Goal: Task Accomplishment & Management: Manage account settings

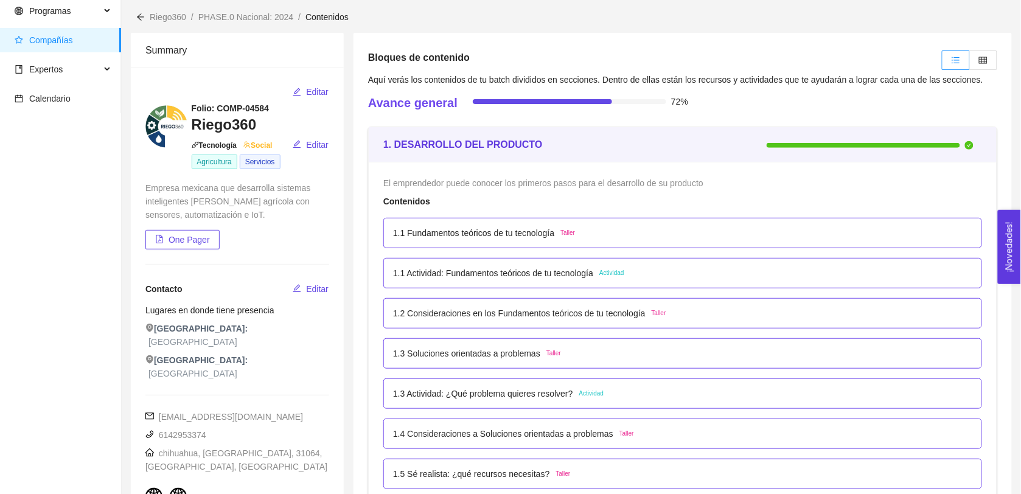
scroll to position [44, 0]
click at [816, 59] on icon "table" at bounding box center [983, 59] width 9 height 7
click at [816, 63] on input "radio" at bounding box center [969, 63] width 0 height 0
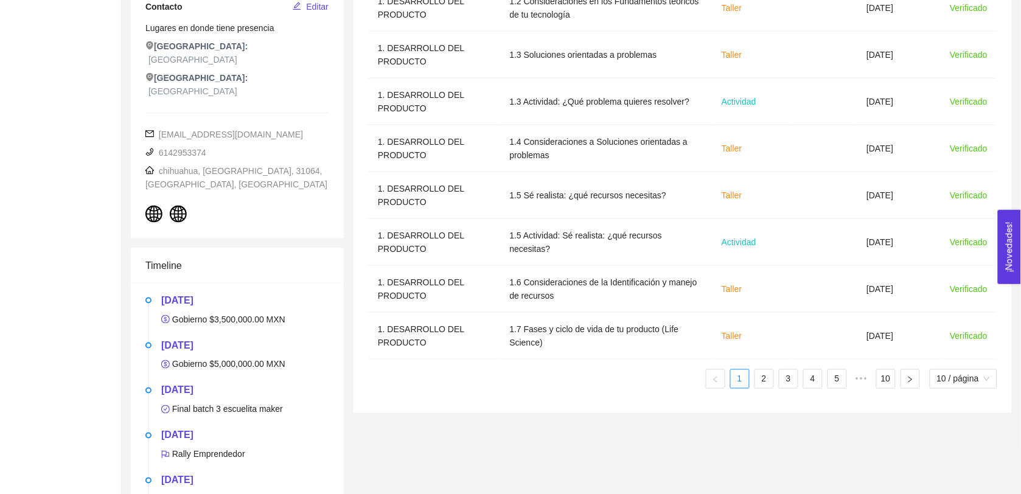
scroll to position [396, 0]
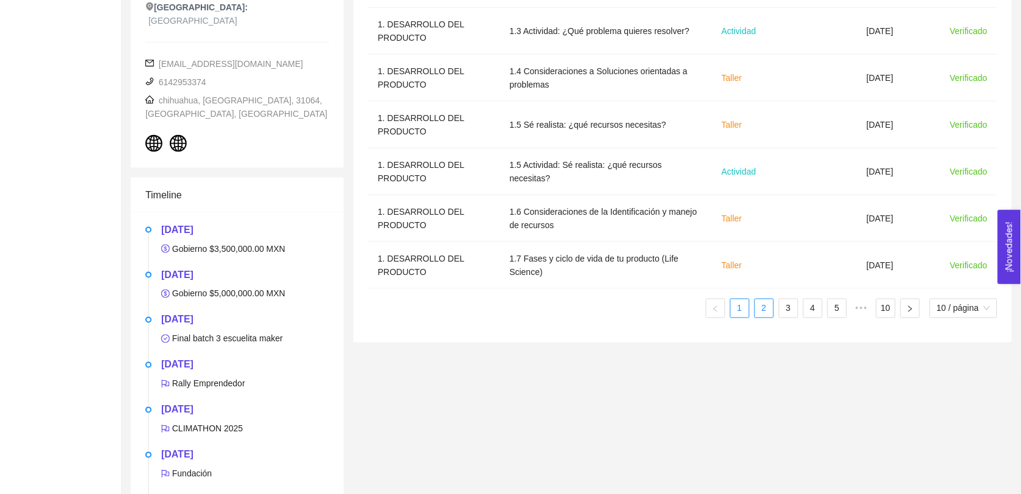
click at [759, 302] on link "2" at bounding box center [764, 308] width 18 height 18
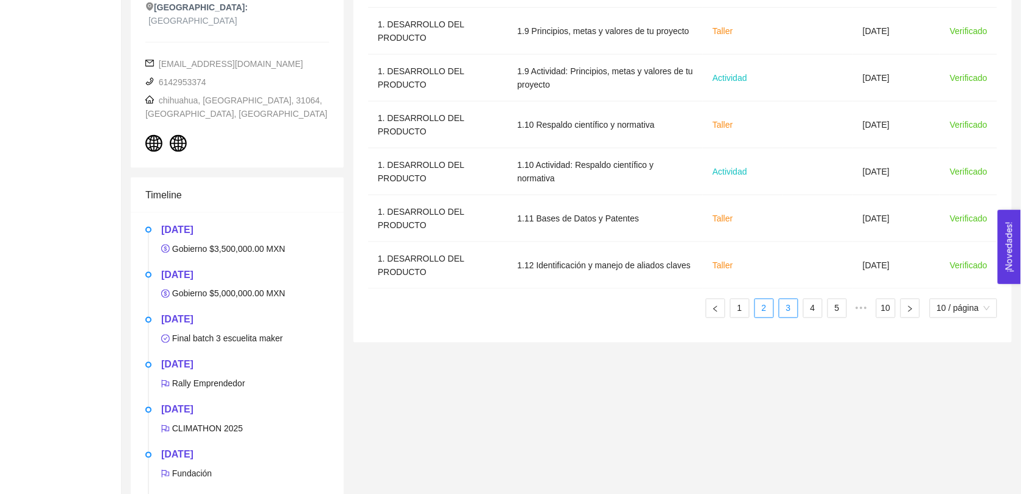
click at [782, 311] on link "3" at bounding box center [788, 308] width 18 height 18
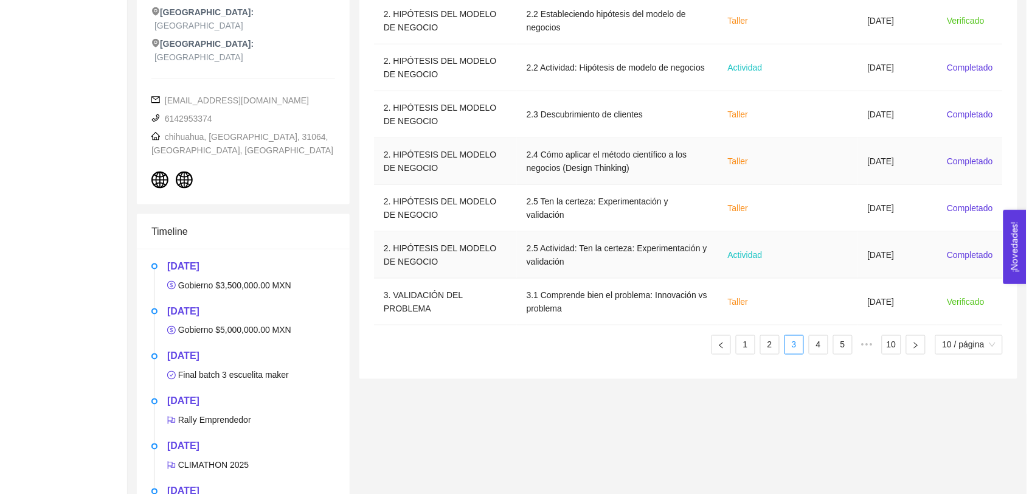
scroll to position [362, 0]
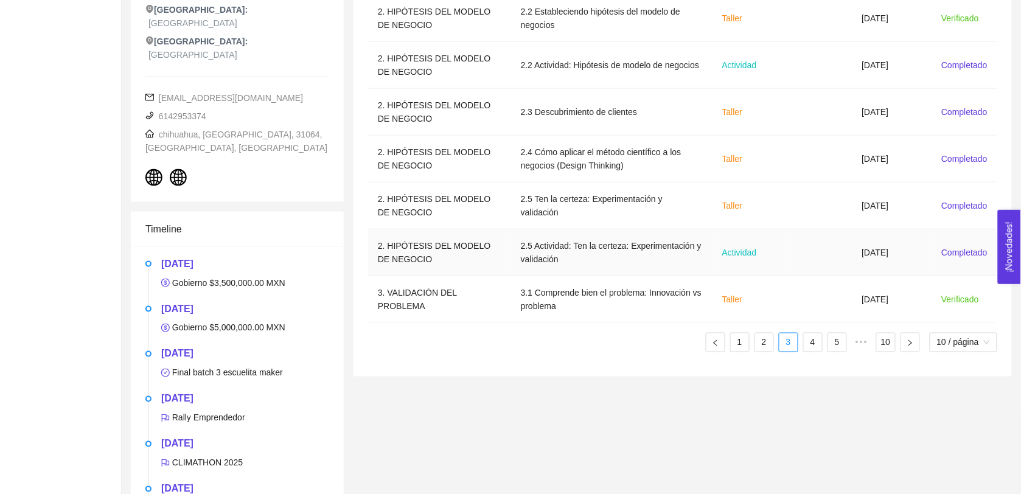
click at [799, 244] on td at bounding box center [819, 252] width 66 height 47
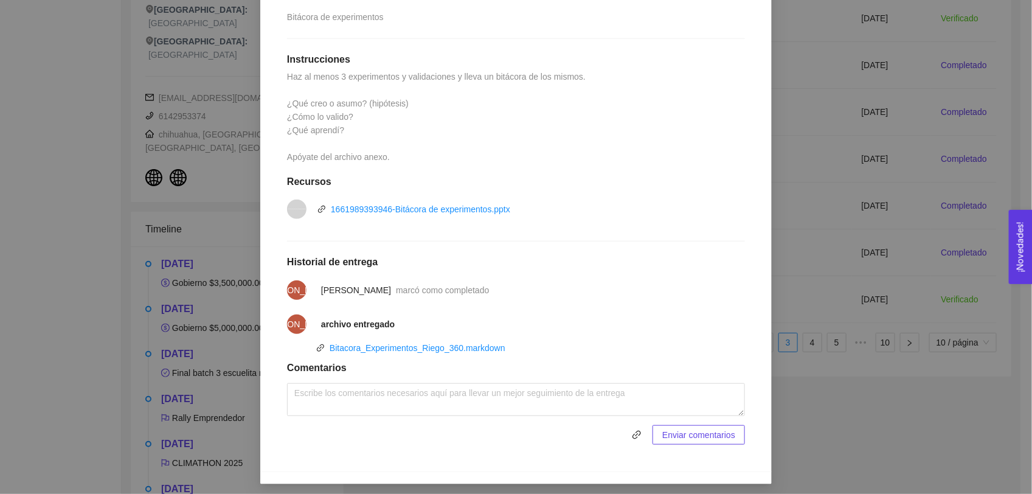
scroll to position [299, 0]
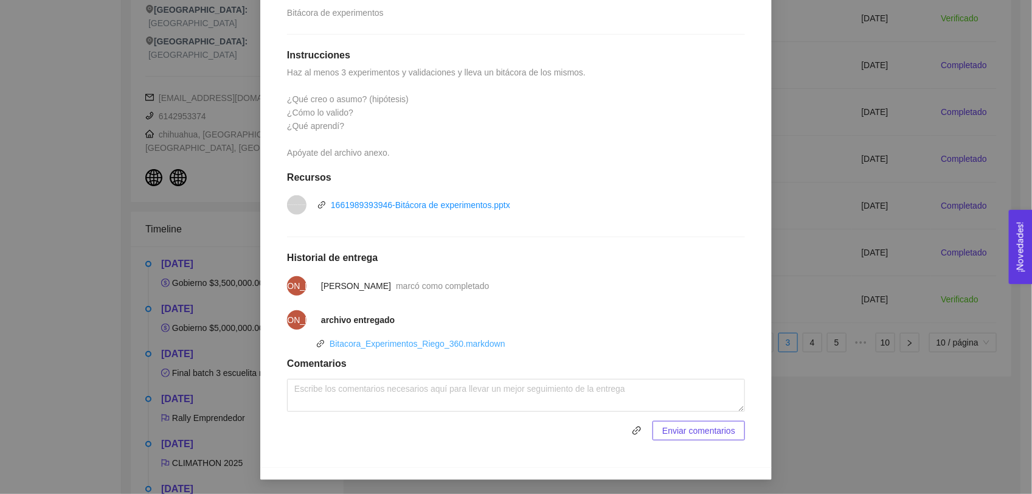
click at [415, 347] on link "Bitacora_Experimentos_Riego_360.markdown" at bounding box center [418, 344] width 176 height 10
click at [816, 376] on div "2. HIPÓTESIS DEL MODELO DE NEGOCIO El emprendedor puede establecer su hipótesis…" at bounding box center [516, 247] width 1032 height 494
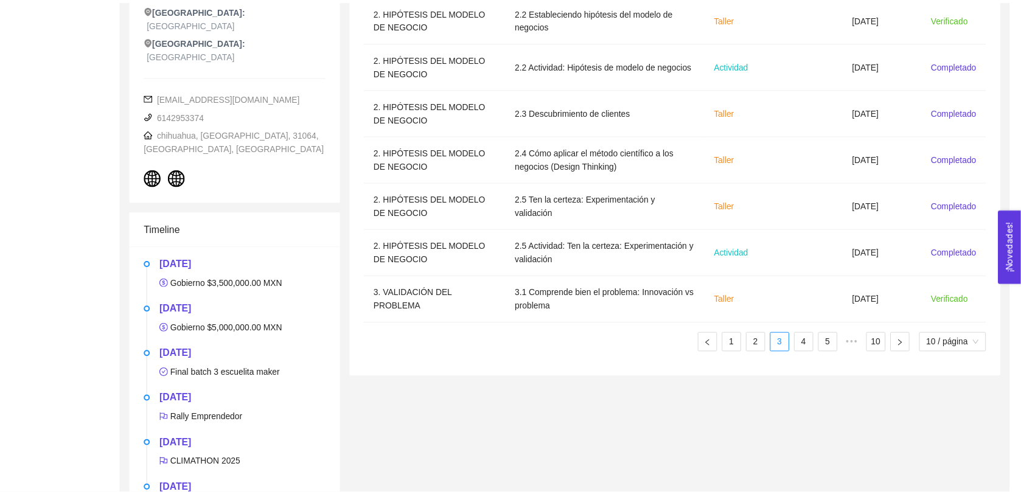
scroll to position [238, 0]
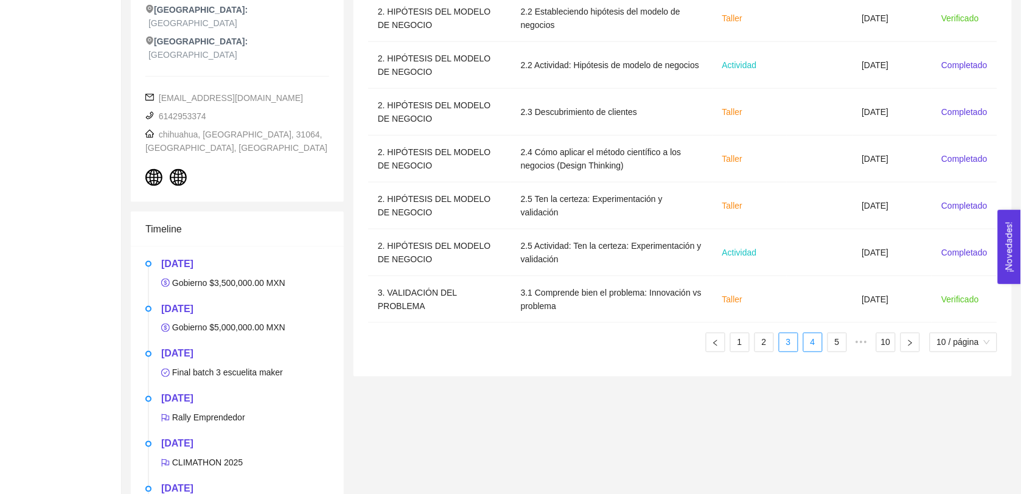
click at [810, 345] on link "4" at bounding box center [812, 342] width 18 height 18
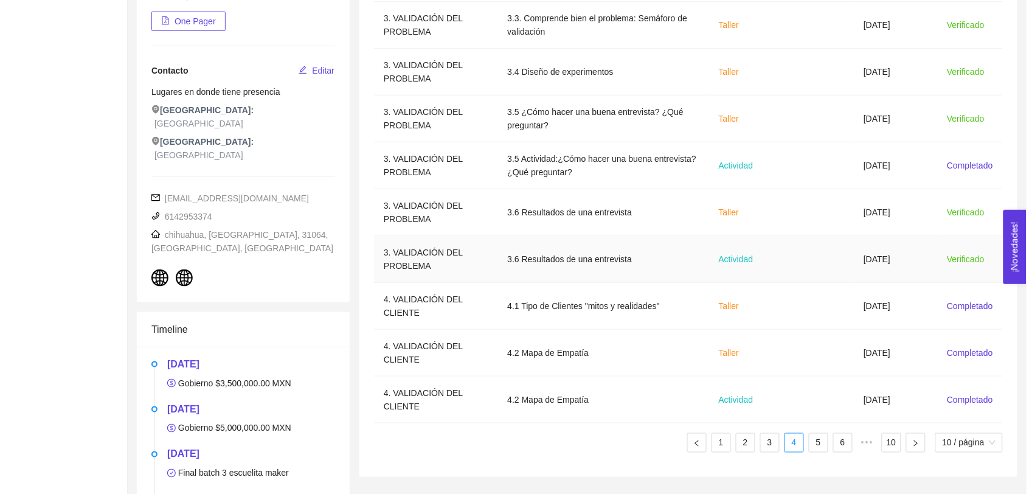
scroll to position [262, 0]
click at [754, 262] on td "Actividad" at bounding box center [741, 258] width 77 height 47
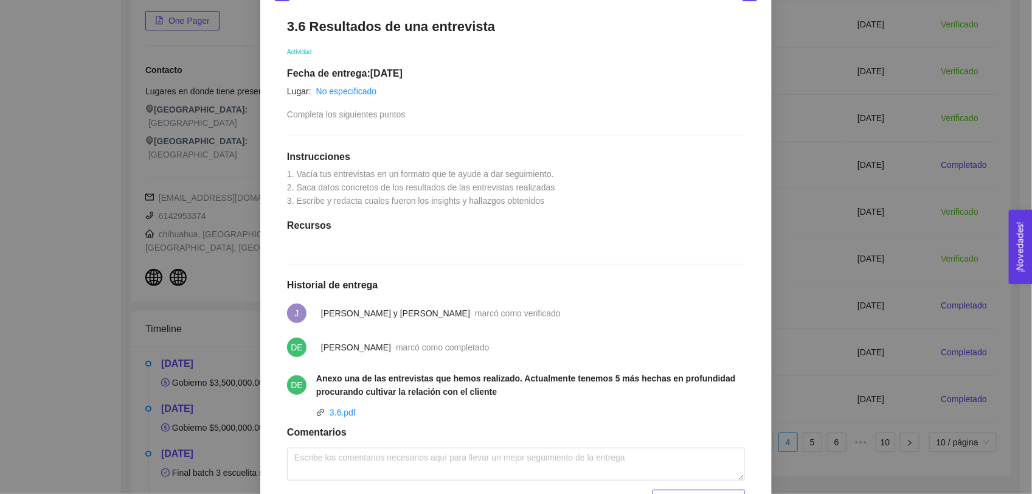
scroll to position [266, 0]
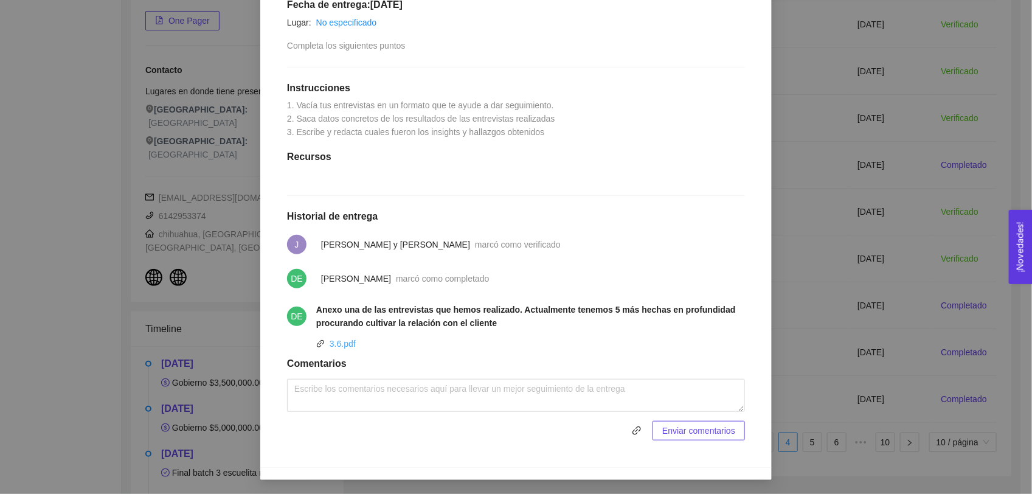
click at [339, 341] on link "3.6.pdf" at bounding box center [343, 344] width 26 height 10
click at [816, 230] on div "3. VALIDACIÓN DEL PROBLEMA Validación del problema Asignado por [PERSON_NAME] (…" at bounding box center [516, 247] width 1032 height 494
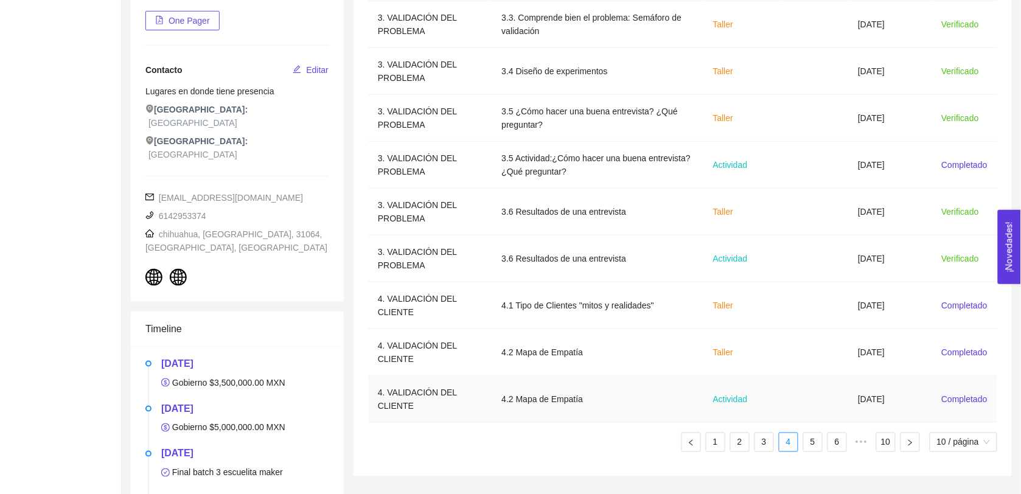
click at [745, 376] on td "Actividad" at bounding box center [741, 399] width 77 height 47
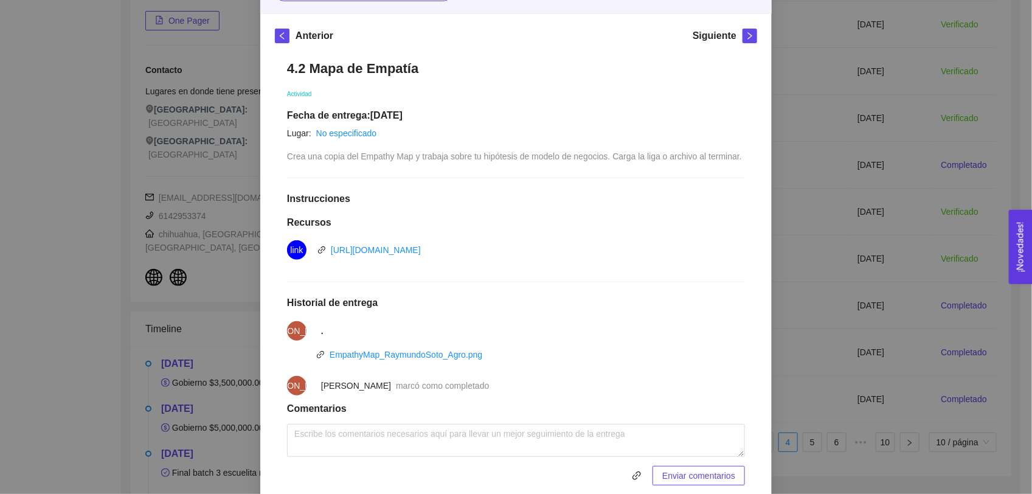
scroll to position [156, 0]
click at [439, 353] on link "EmpathyMap_RaymundoSoto_Agro.png" at bounding box center [406, 354] width 153 height 10
click at [816, 280] on div "4. VALIDACIÓN DEL CLIENTE El emprendedor conoce el problema y conoce al cliente…" at bounding box center [516, 247] width 1032 height 494
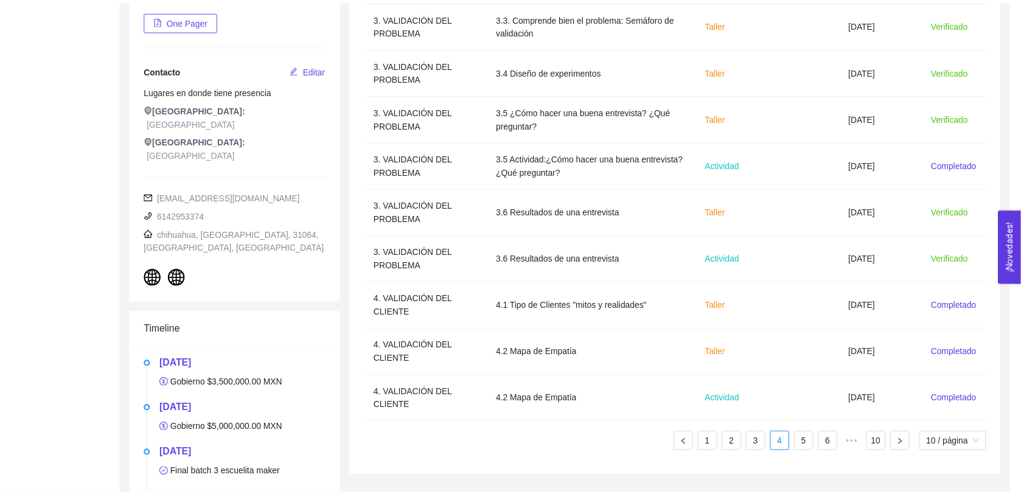
scroll to position [140, 0]
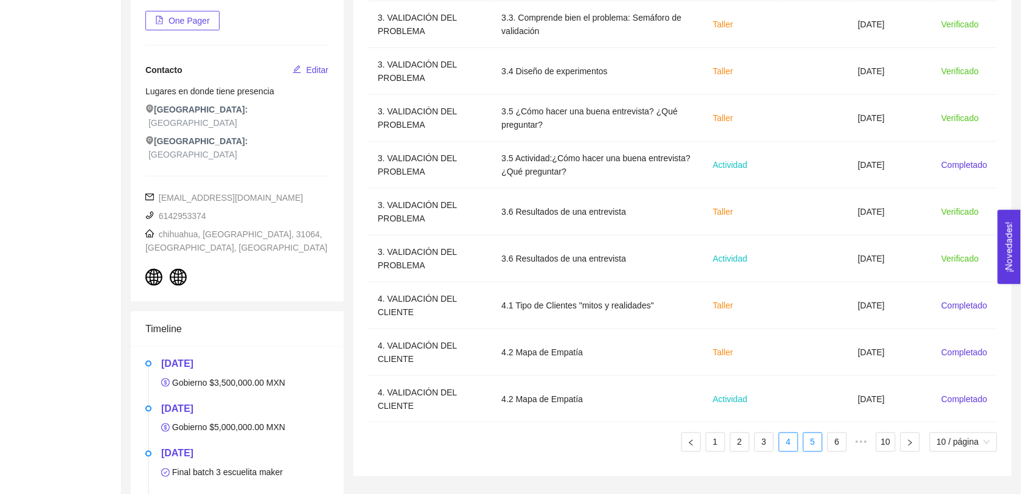
click at [811, 376] on link "5" at bounding box center [812, 442] width 18 height 18
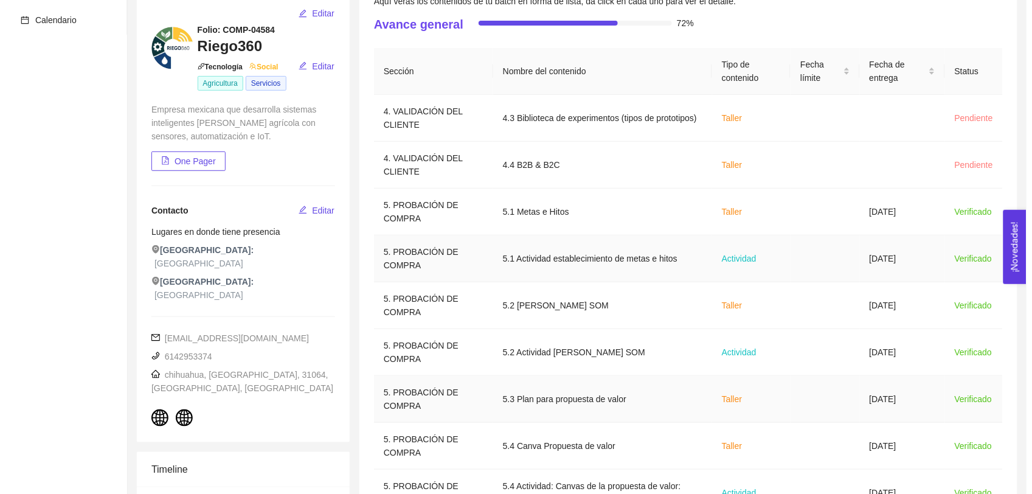
scroll to position [120, 0]
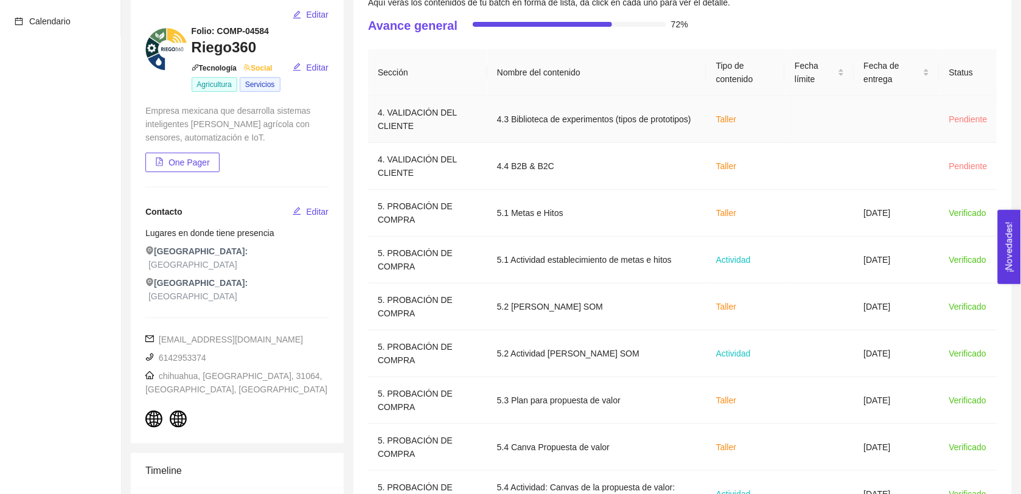
click at [672, 125] on td "4.3 Biblioteca de experimentos (tipos de prototipos)" at bounding box center [596, 119] width 219 height 47
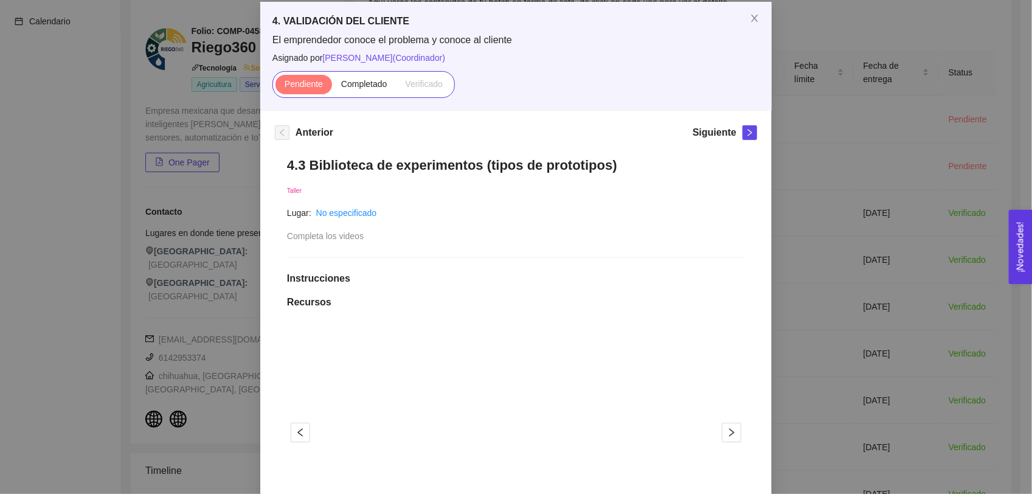
scroll to position [55, 0]
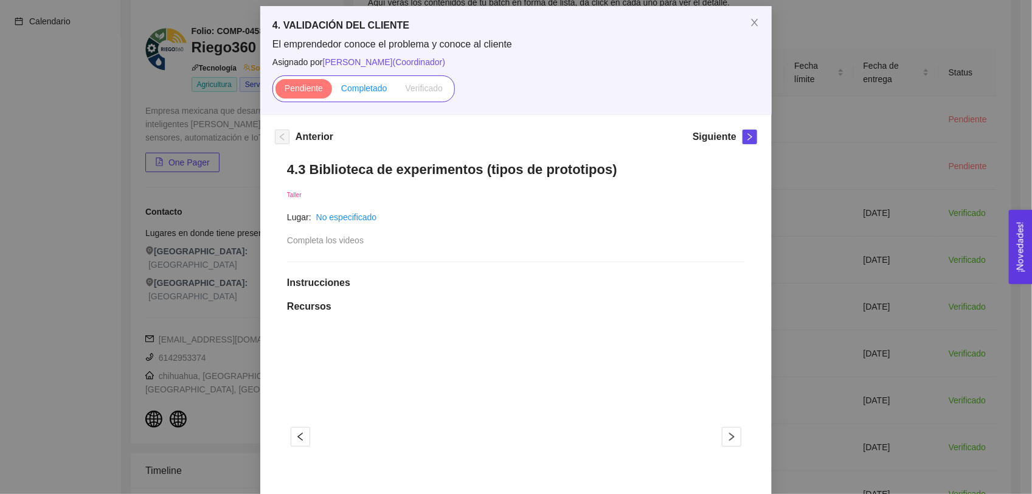
click at [355, 98] on label "Completado" at bounding box center [364, 88] width 64 height 19
click at [332, 91] on input "Completado" at bounding box center [332, 91] width 0 height 0
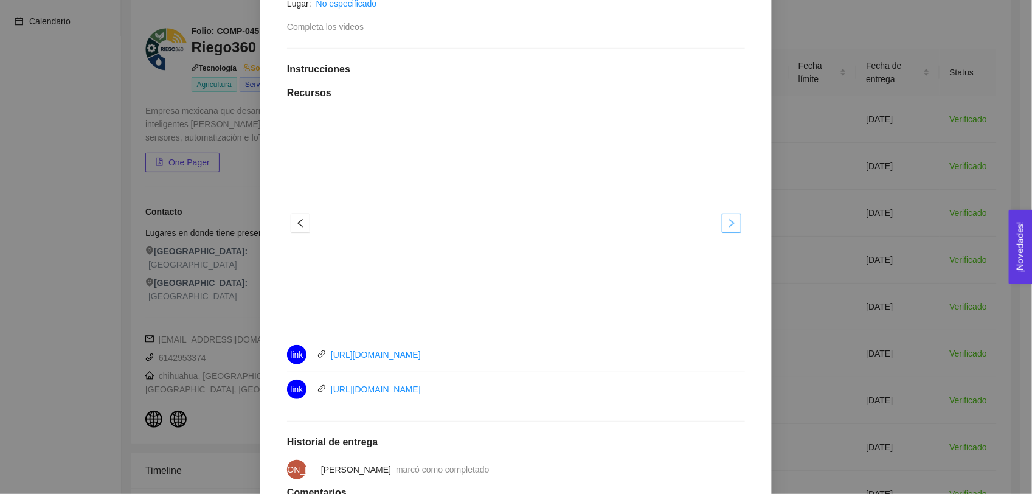
scroll to position [269, 0]
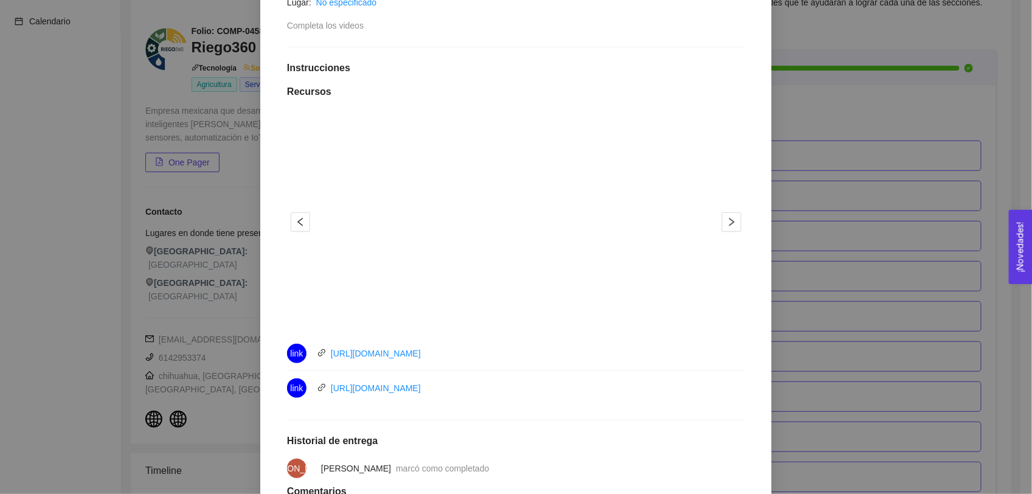
scroll to position [0, 0]
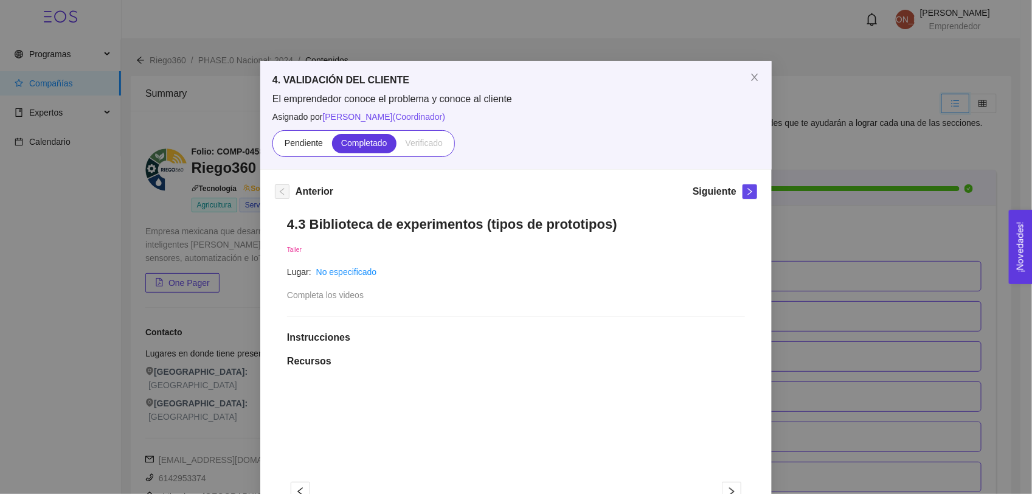
click at [816, 106] on input "radio" at bounding box center [942, 106] width 0 height 0
click at [816, 106] on input "radio" at bounding box center [969, 106] width 0 height 0
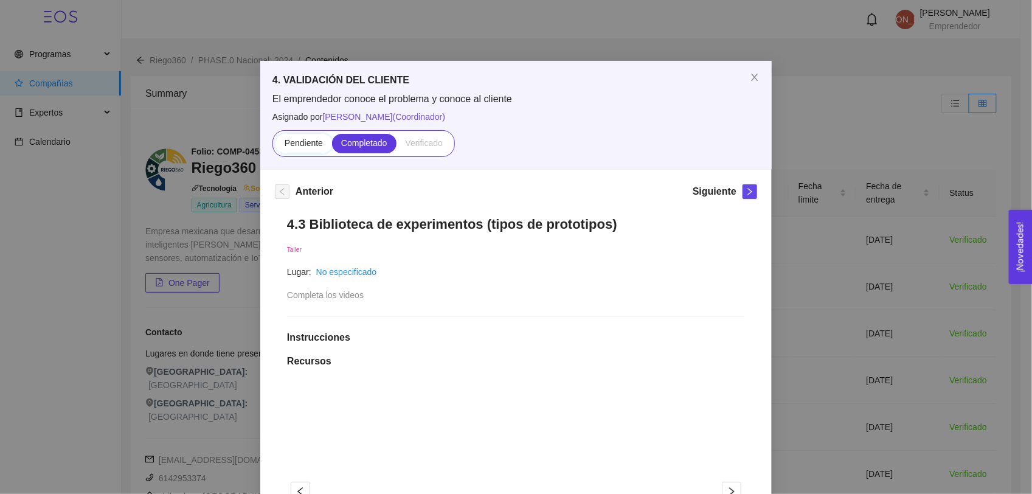
click at [276, 146] on input "Pendiente" at bounding box center [276, 146] width 0 height 0
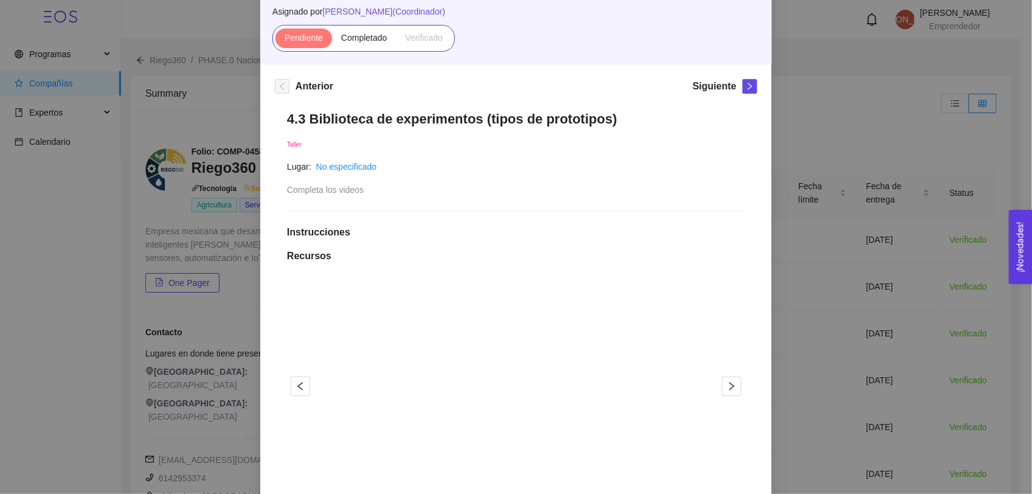
scroll to position [105, 0]
click at [332, 41] on input "Completado" at bounding box center [332, 41] width 0 height 0
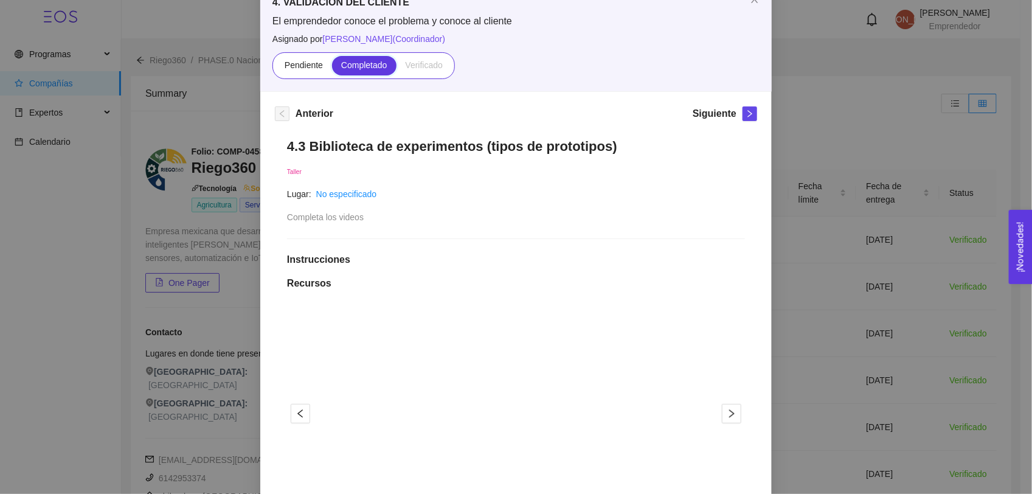
scroll to position [77, 0]
click at [634, 241] on div "4.3 Biblioteca de experimentos (tipos de prototipos) Taller Lugar: No especific…" at bounding box center [516, 484] width 482 height 714
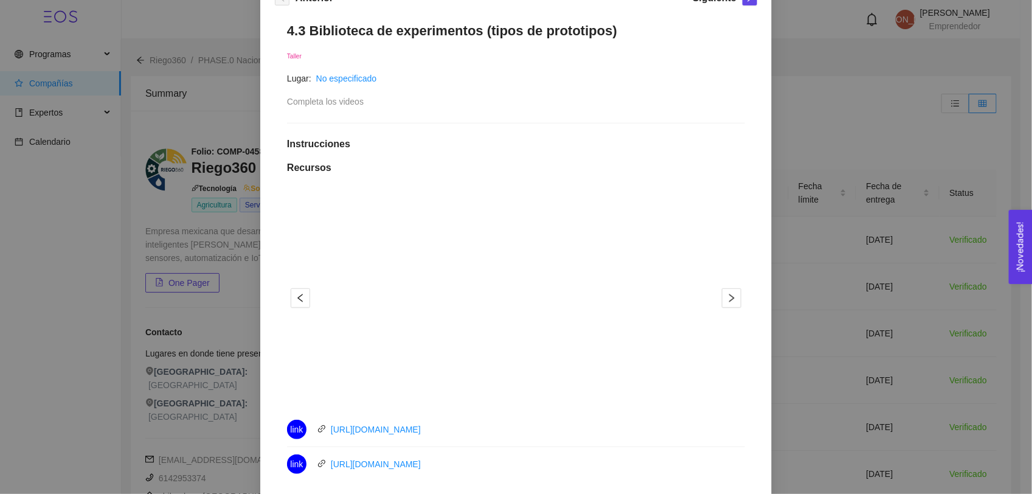
scroll to position [195, 0]
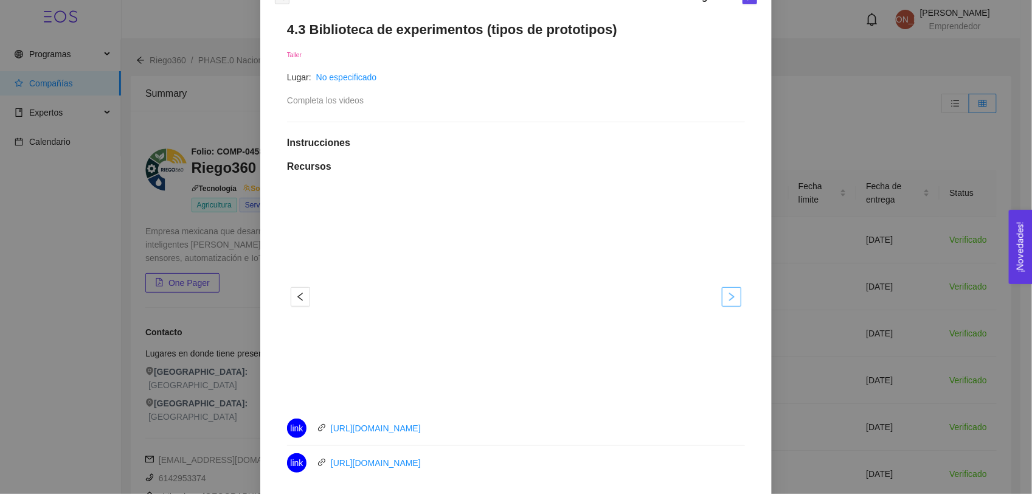
click at [727, 295] on icon "right" at bounding box center [732, 297] width 10 height 10
click at [295, 308] on div "1 2" at bounding box center [516, 296] width 458 height 219
click at [303, 278] on div "1 2" at bounding box center [516, 296] width 458 height 219
click at [296, 298] on icon "left" at bounding box center [301, 297] width 10 height 10
click at [724, 302] on button "button" at bounding box center [731, 296] width 19 height 19
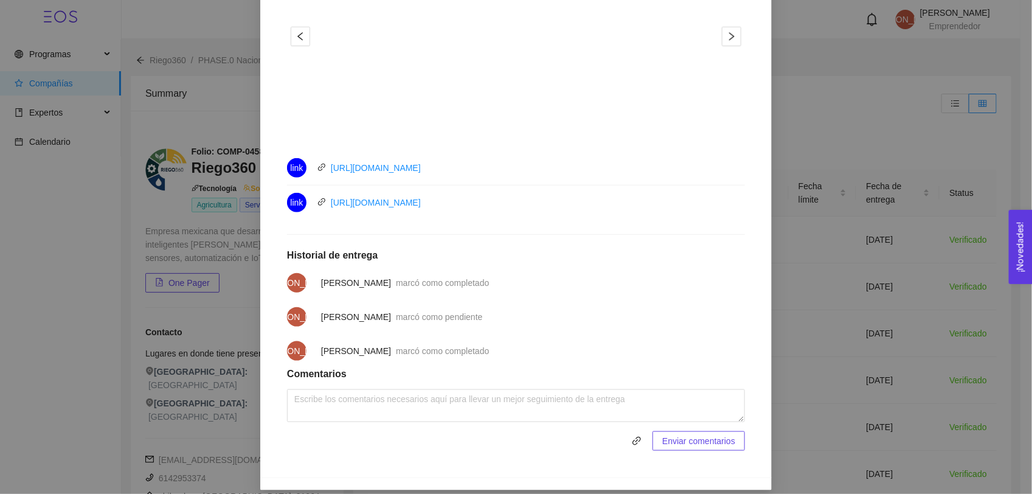
scroll to position [466, 0]
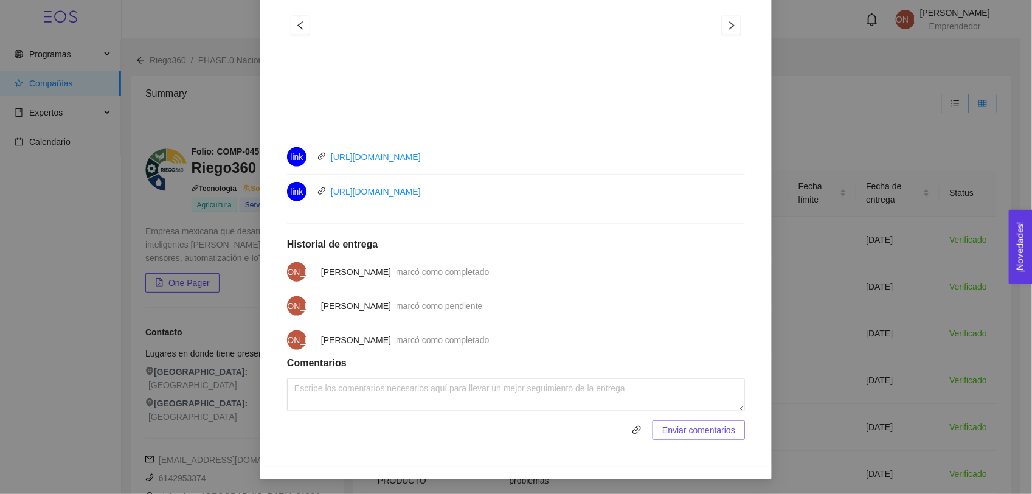
click at [815, 299] on div "4. VALIDACIÓN DEL CLIENTE El emprendedor conoce el problema y conoce al cliente…" at bounding box center [516, 247] width 1032 height 494
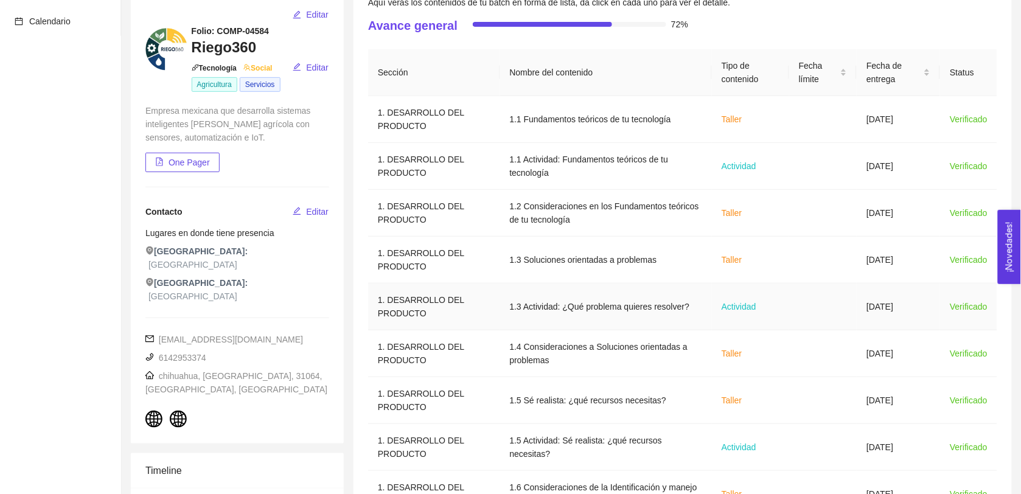
scroll to position [396, 0]
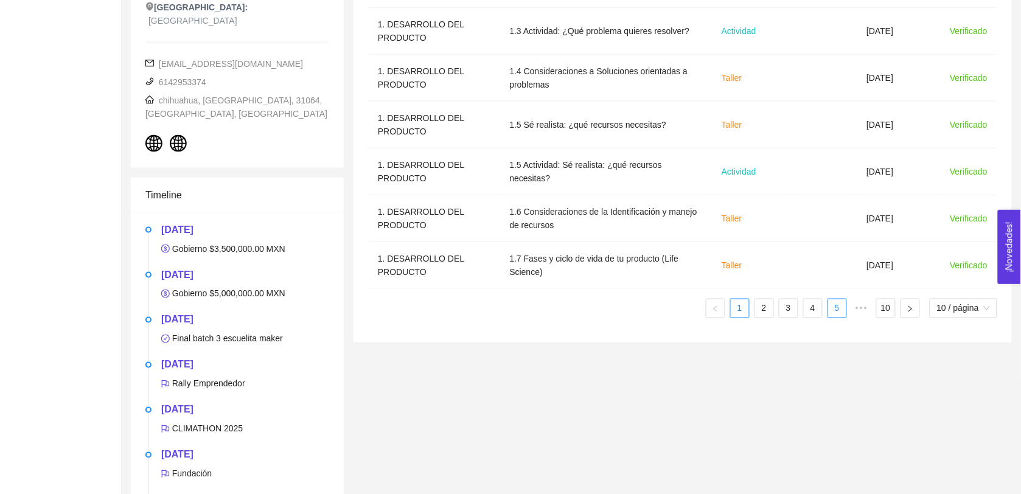
click at [816, 307] on link "5" at bounding box center [837, 308] width 18 height 18
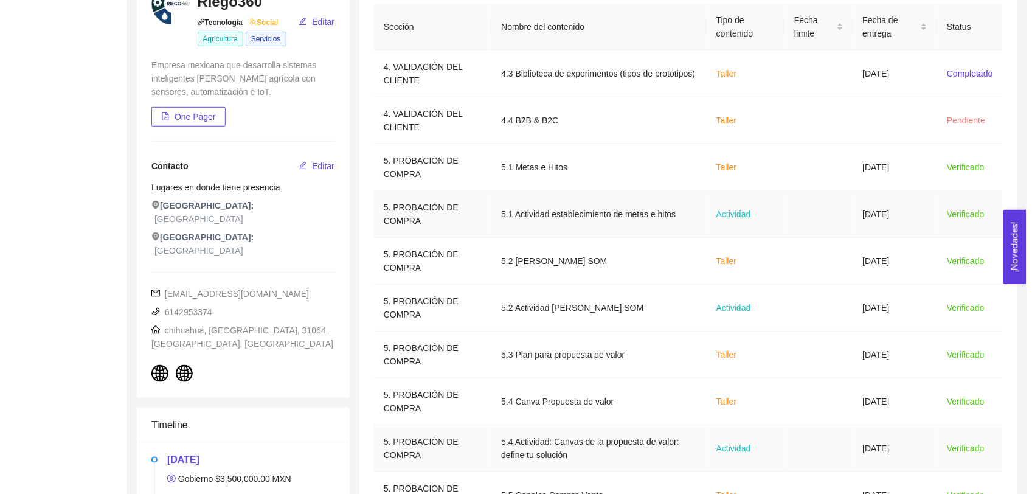
scroll to position [165, 0]
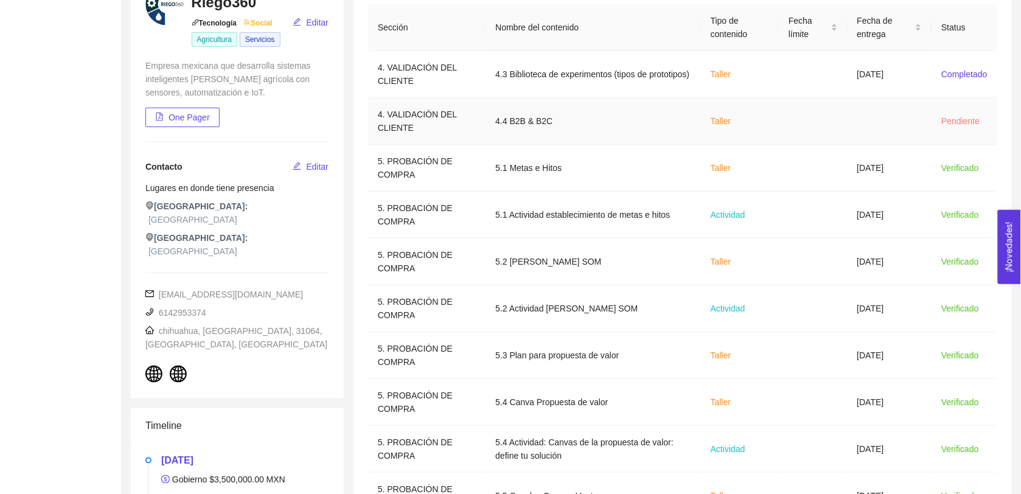
click at [792, 131] on td at bounding box center [813, 121] width 68 height 47
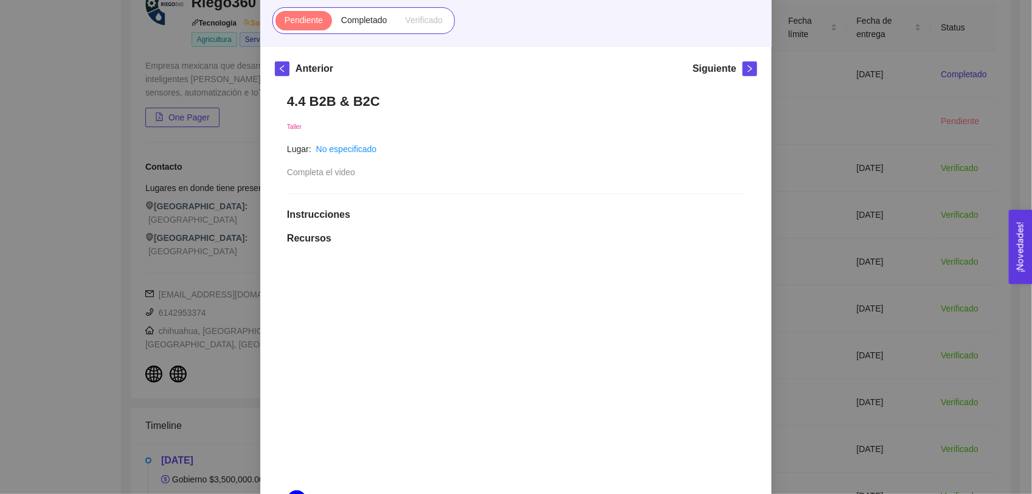
scroll to position [122, 0]
click at [350, 28] on label "Completado" at bounding box center [364, 21] width 64 height 19
click at [332, 24] on input "Completado" at bounding box center [332, 24] width 0 height 0
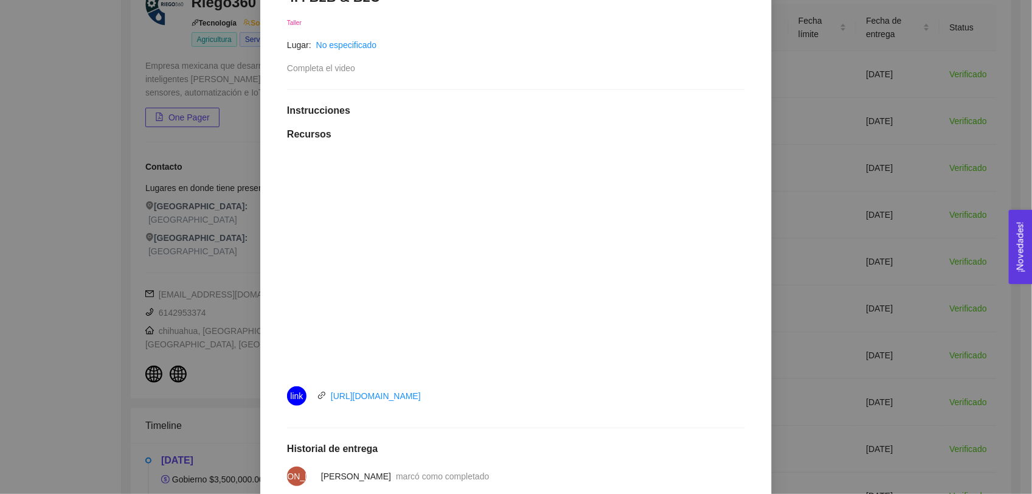
scroll to position [363, 0]
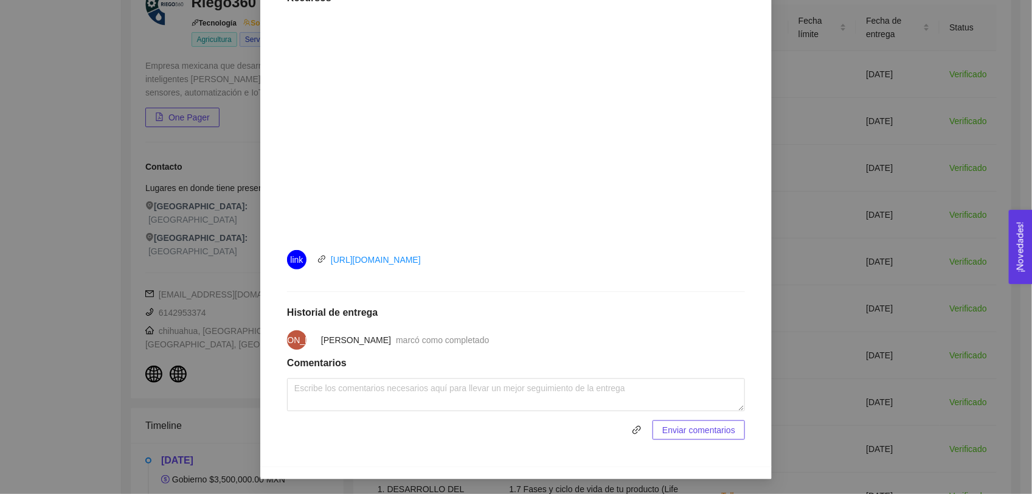
click at [38, 144] on div "4. VALIDACIÓN DEL CLIENTE El emprendedor conoce el problema y conoce al cliente…" at bounding box center [516, 247] width 1032 height 494
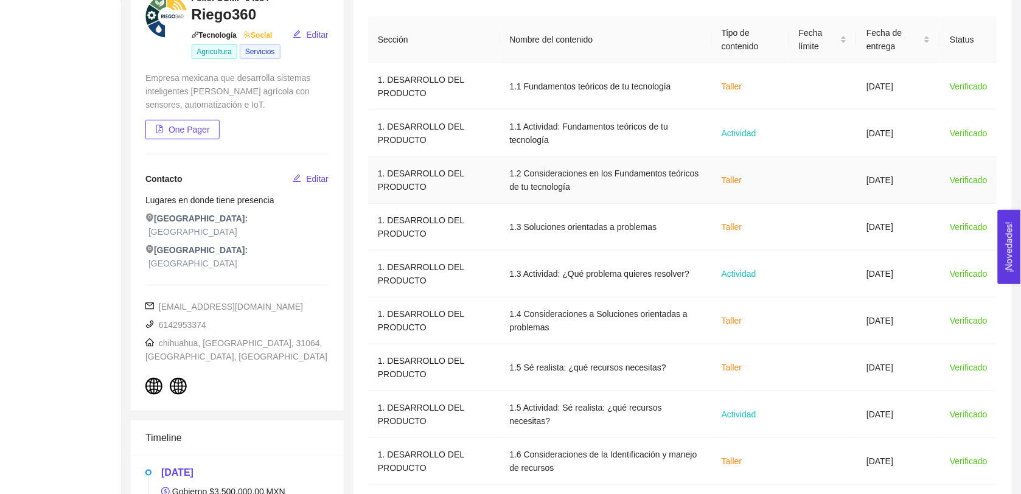
scroll to position [396, 0]
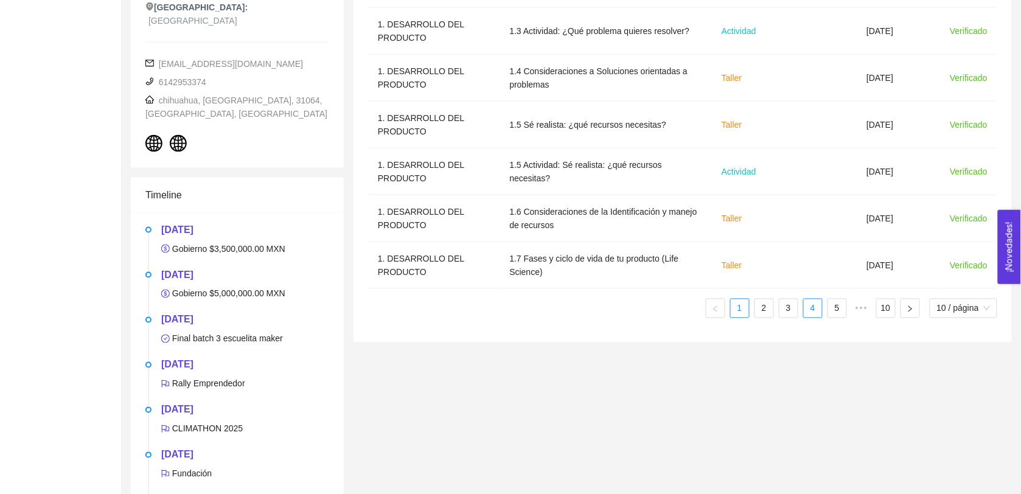
click at [816, 314] on link "4" at bounding box center [812, 308] width 18 height 18
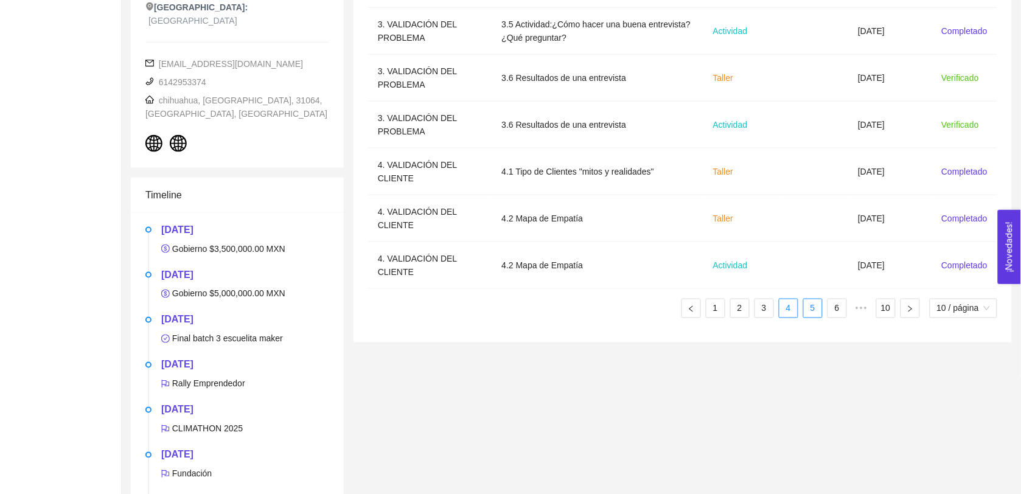
click at [806, 307] on link "5" at bounding box center [812, 308] width 18 height 18
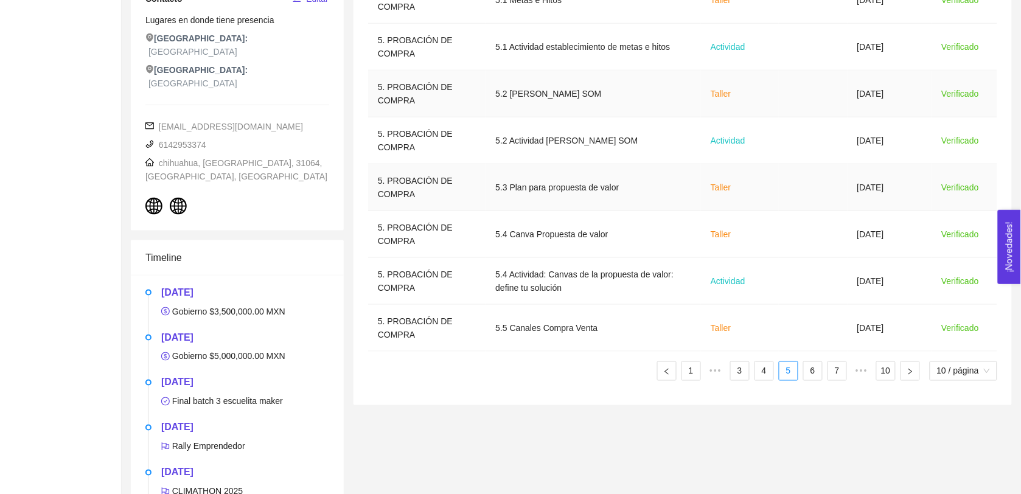
scroll to position [336, 0]
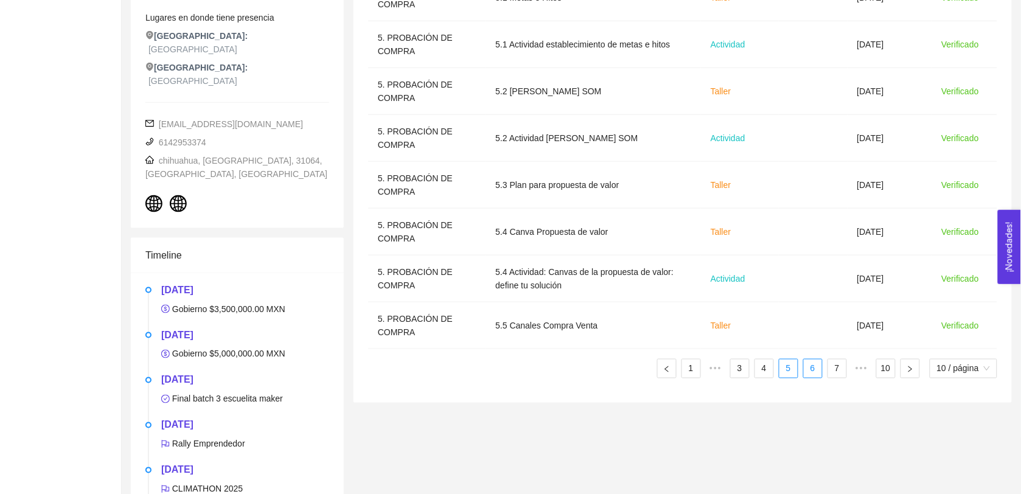
click at [807, 365] on link "6" at bounding box center [812, 368] width 18 height 18
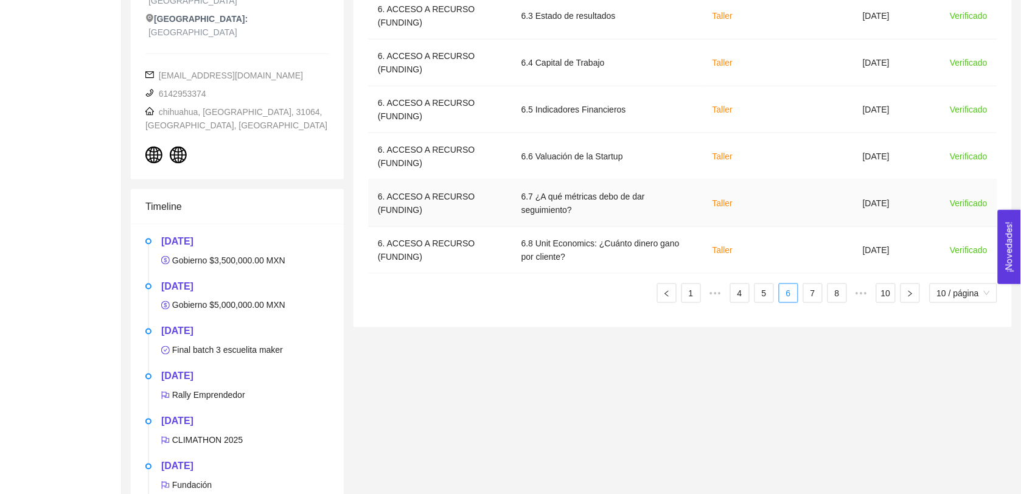
scroll to position [388, 0]
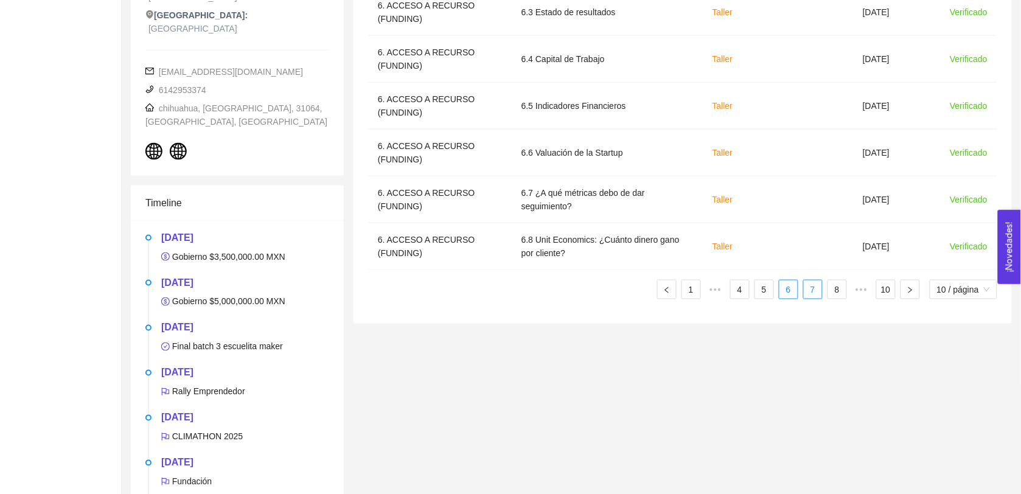
click at [805, 286] on link "7" at bounding box center [812, 289] width 18 height 18
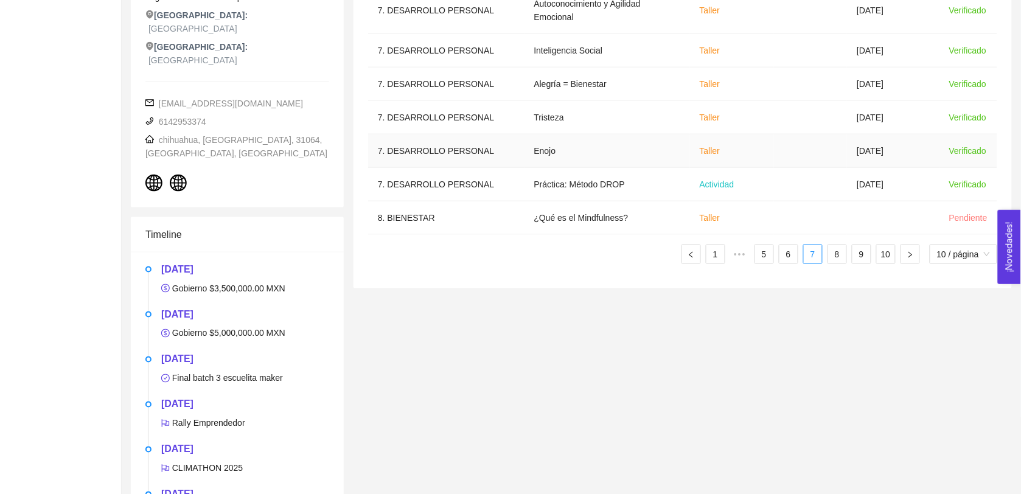
scroll to position [380, 0]
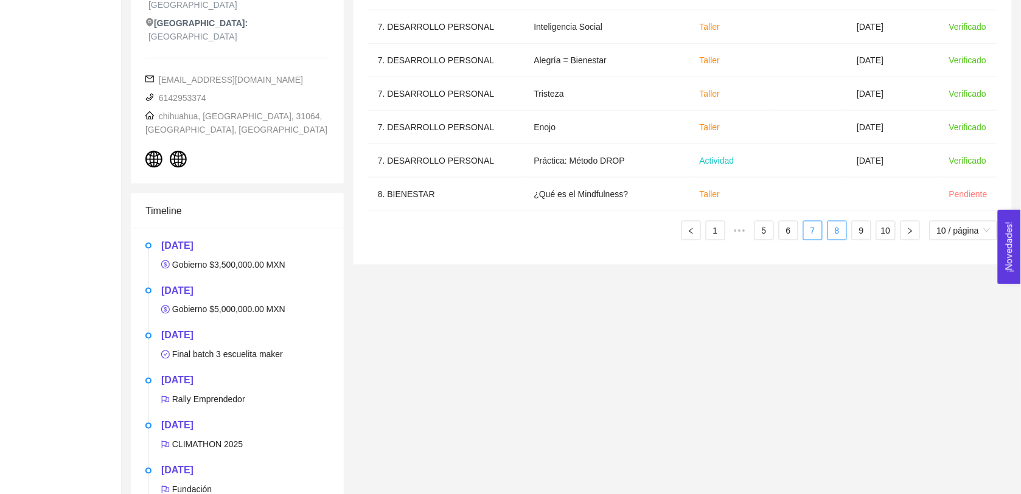
click at [816, 225] on link "8" at bounding box center [837, 230] width 18 height 18
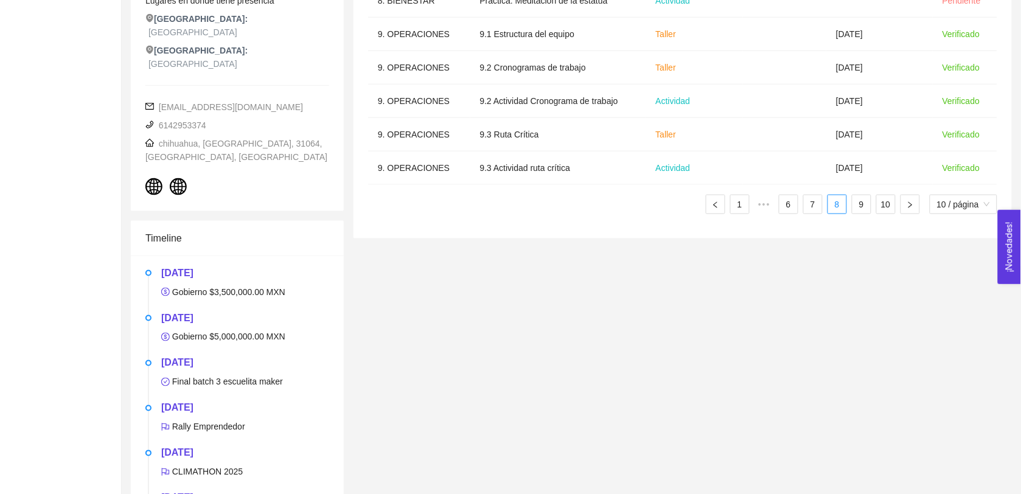
scroll to position [354, 0]
click at [816, 212] on link "9" at bounding box center [861, 203] width 18 height 18
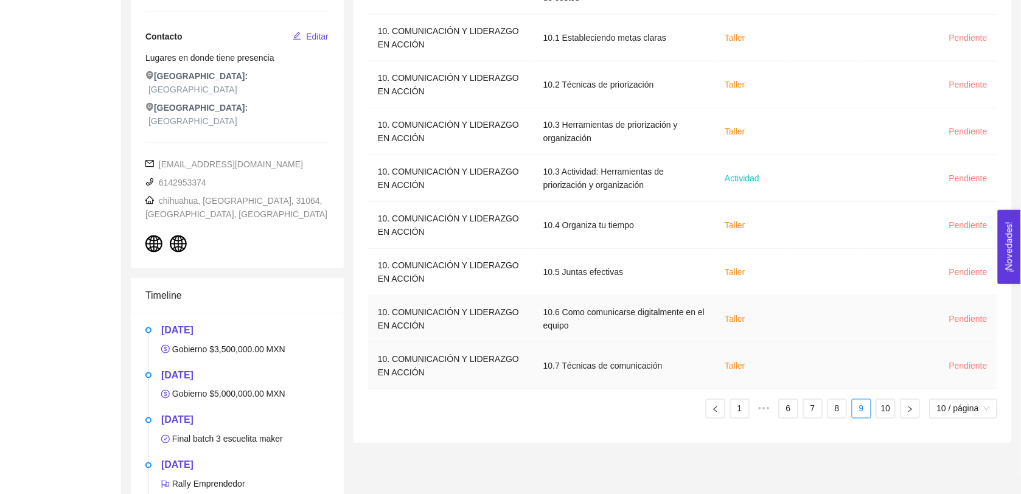
scroll to position [342, 0]
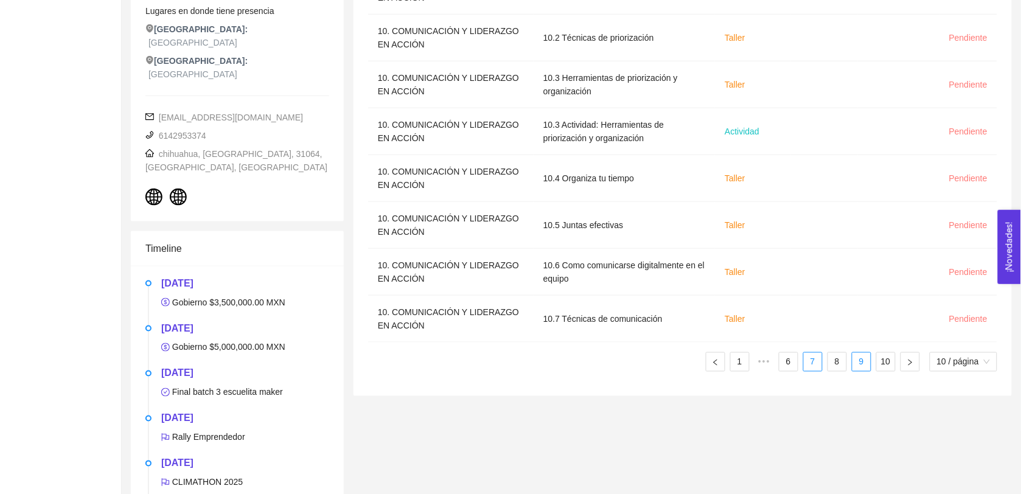
click at [803, 360] on link "7" at bounding box center [812, 362] width 18 height 18
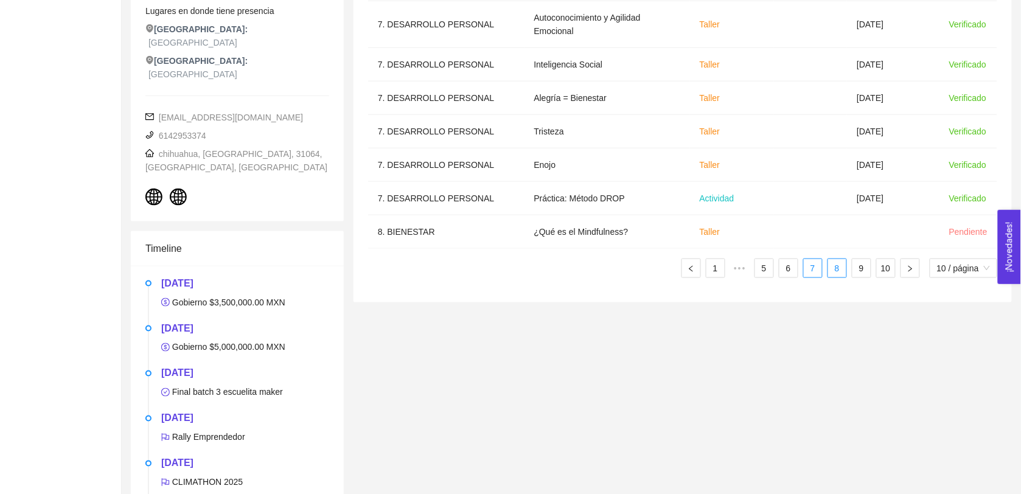
click at [816, 269] on link "8" at bounding box center [837, 268] width 18 height 18
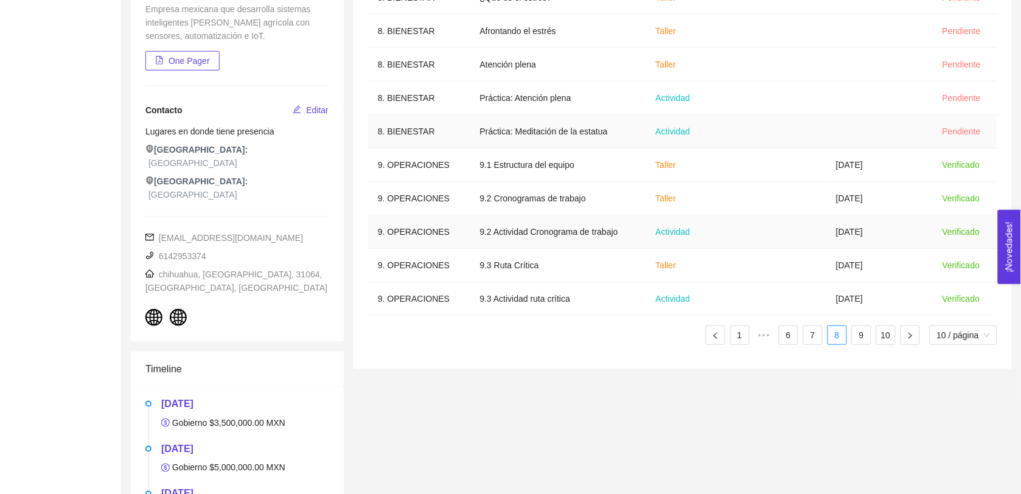
scroll to position [223, 0]
click at [816, 329] on link "9" at bounding box center [861, 334] width 18 height 18
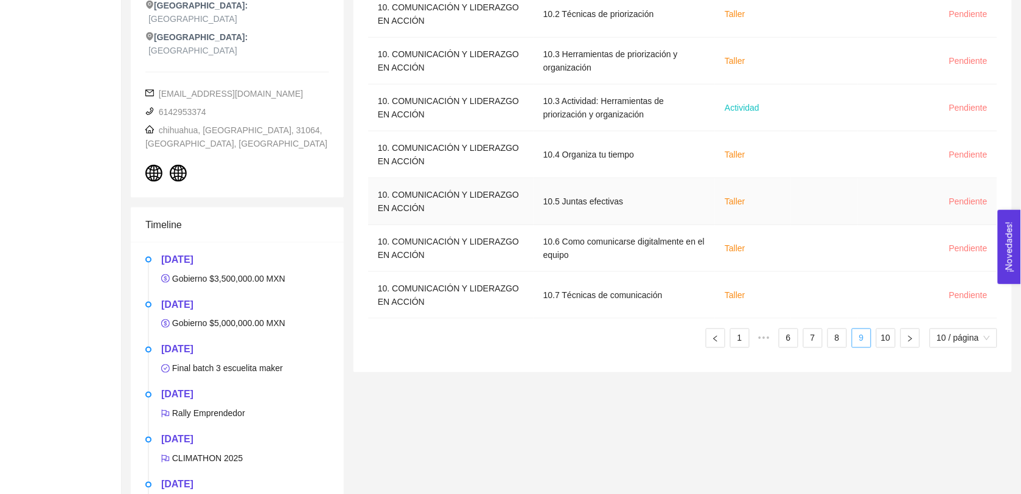
scroll to position [369, 0]
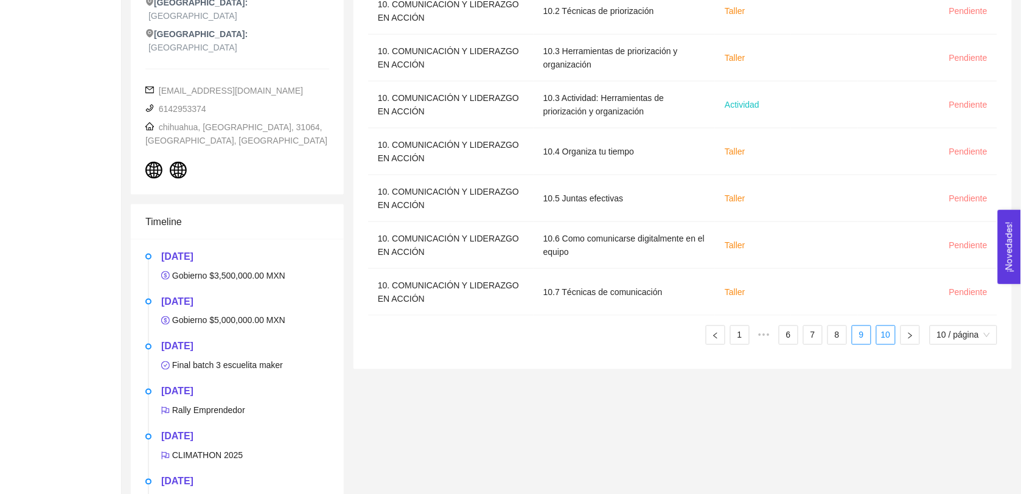
click at [816, 339] on link "10" at bounding box center [885, 335] width 18 height 18
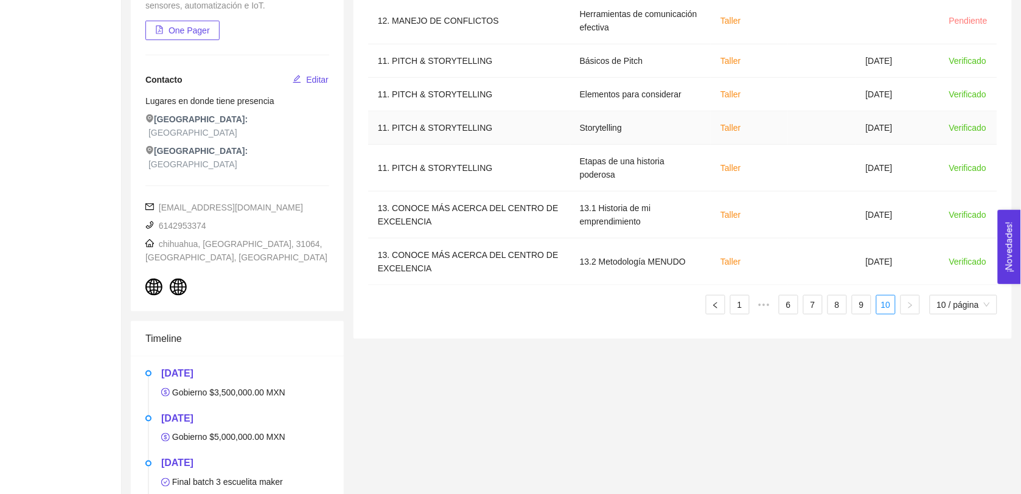
scroll to position [0, 0]
